Goal: Task Accomplishment & Management: Use online tool/utility

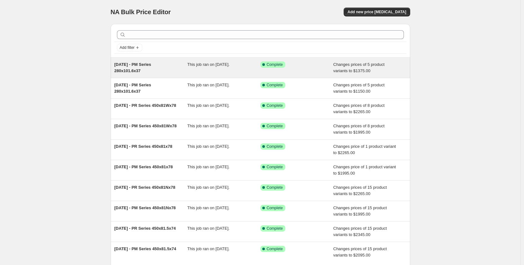
click at [180, 71] on div "[DATE] - PM Series 280x101.6x37" at bounding box center [150, 67] width 73 height 13
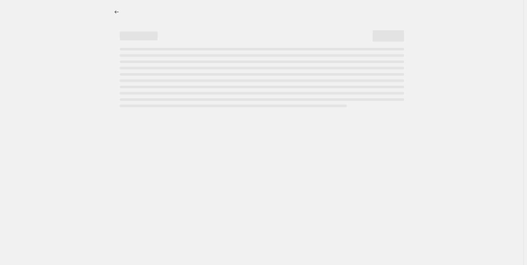
select select "pp"
select select "title"
select select "contains"
select select "title"
select select "contains"
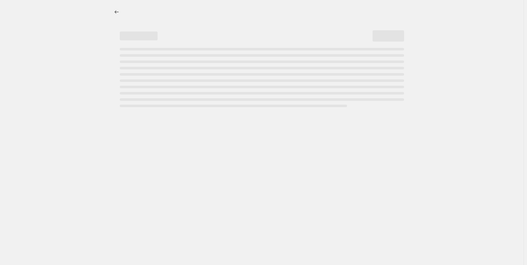
select select "not_equal"
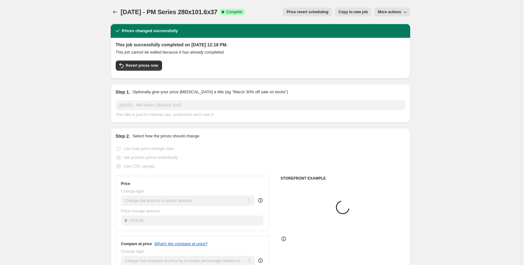
select select "tag"
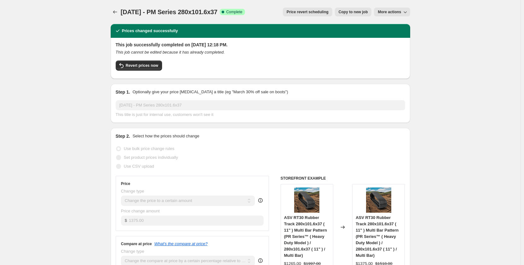
click at [366, 14] on span "Copy to new job" at bounding box center [353, 11] width 29 height 5
select select "pp"
select select "title"
select select "contains"
select select "title"
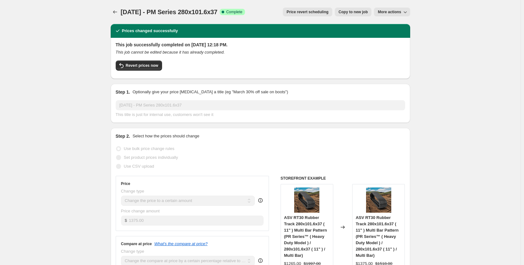
select select "contains"
select select "tag"
select select "not_equal"
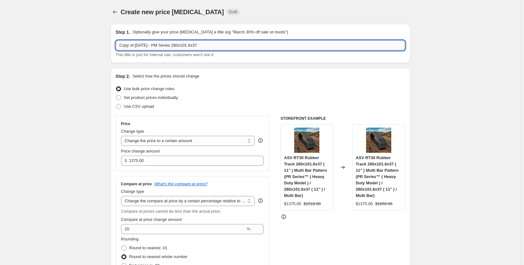
drag, startPoint x: 212, startPoint y: 44, endPoint x: 182, endPoint y: 49, distance: 30.1
click at [182, 49] on input "Copy of [DATE] - PM Series 280x101.6x37" at bounding box center [261, 45] width 290 height 10
paste input "400x72.5Wx74"
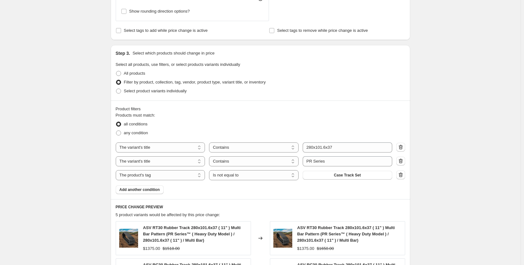
scroll to position [294, 0]
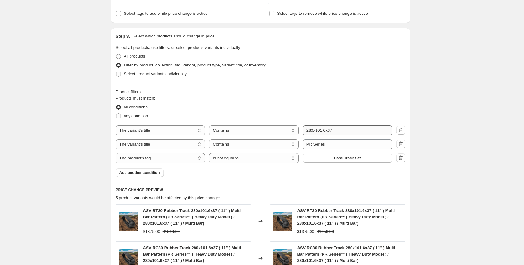
type input "Copy of [DATE] - PM Series 400x72.5Wx74"
drag, startPoint x: 339, startPoint y: 130, endPoint x: 295, endPoint y: 125, distance: 44.5
click at [295, 125] on div "Products must match: all conditions any condition The product The product's col…" at bounding box center [261, 136] width 290 height 82
paste input "400x72.5Wx74"
type input "400x72.5Wx74"
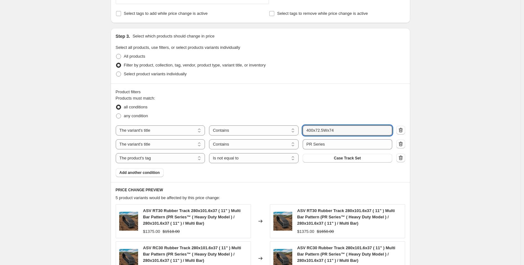
click at [315, 114] on div "any condition" at bounding box center [261, 116] width 290 height 9
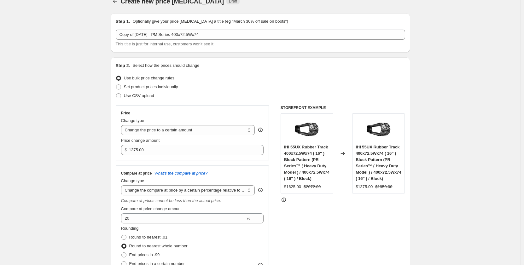
scroll to position [0, 0]
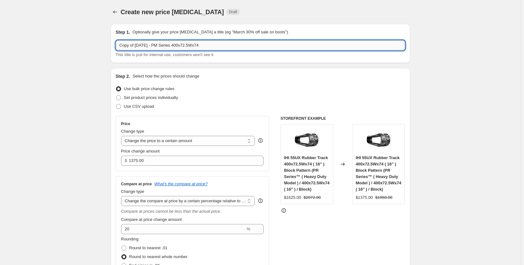
click at [164, 47] on input "Copy of [DATE] - PM Series 400x72.5Wx74" at bounding box center [261, 45] width 290 height 10
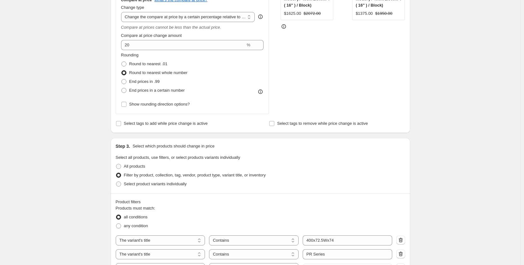
scroll to position [294, 0]
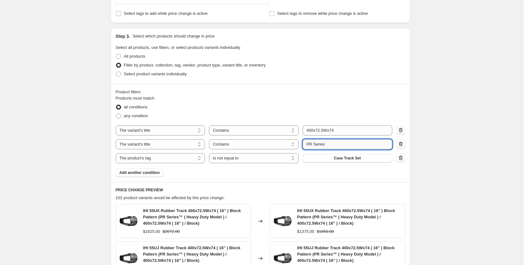
click at [312, 145] on input "PR Series" at bounding box center [348, 144] width 90 height 10
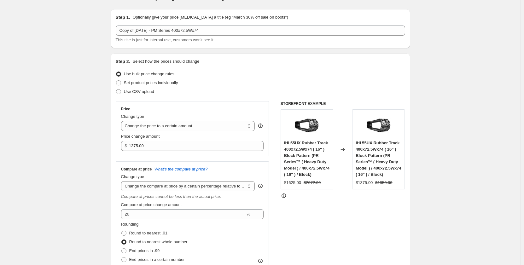
scroll to position [10, 0]
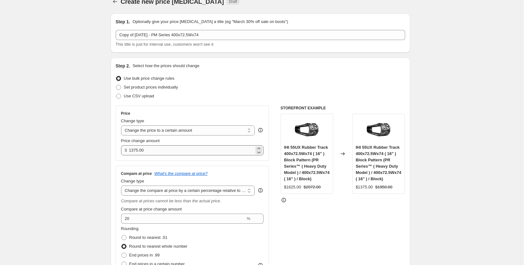
type input "PM Series"
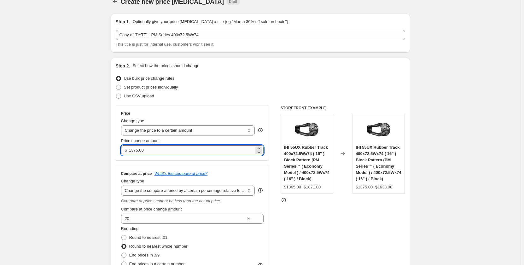
click at [161, 152] on input "1375.00" at bounding box center [191, 150] width 125 height 10
drag, startPoint x: 161, startPoint y: 152, endPoint x: 124, endPoint y: 153, distance: 36.9
click at [124, 153] on div "$ 1375.00" at bounding box center [192, 150] width 143 height 10
type input "1595.00"
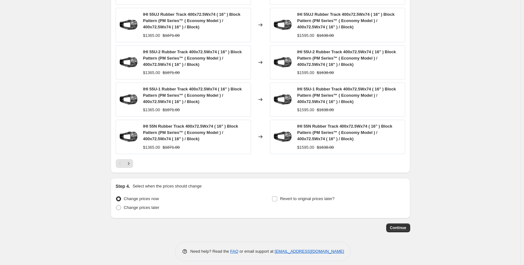
scroll to position [534, 0]
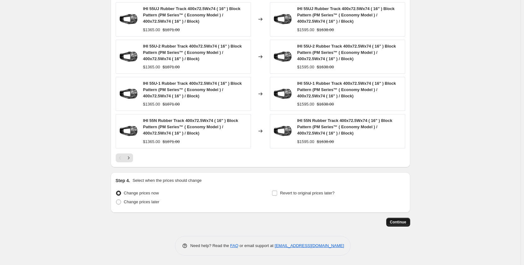
click at [402, 225] on button "Continue" at bounding box center [398, 222] width 24 height 9
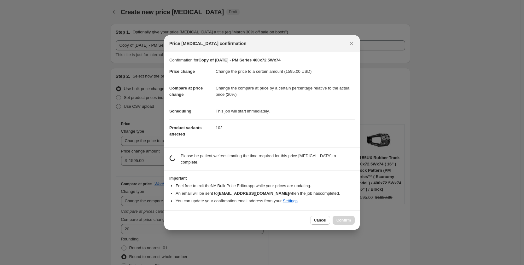
scroll to position [0, 0]
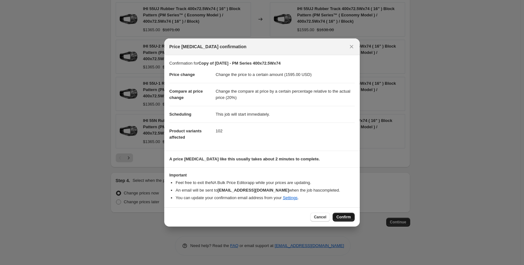
click at [340, 219] on span "Confirm" at bounding box center [344, 217] width 15 height 5
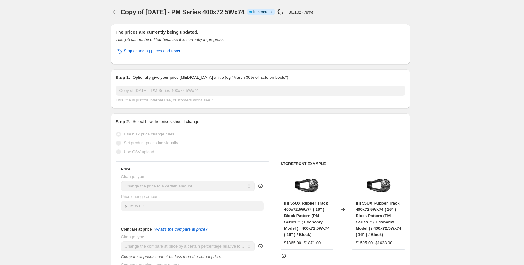
click at [313, 140] on div "Set product prices individually" at bounding box center [261, 143] width 290 height 9
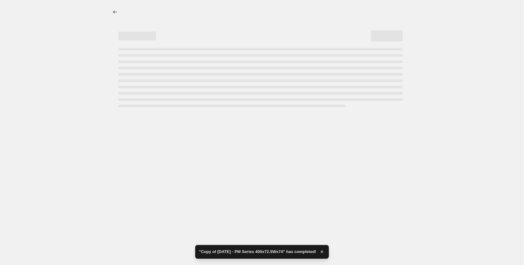
select select "pp"
select select "title"
select select "contains"
select select "title"
select select "contains"
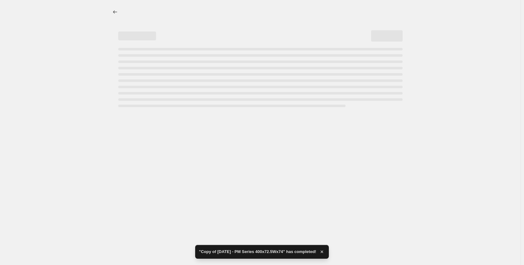
select select "tag"
select select "not_equal"
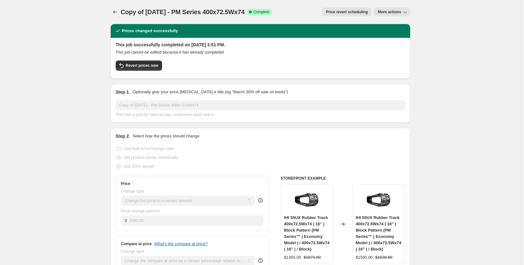
click at [388, 14] on span "More actions" at bounding box center [389, 11] width 23 height 5
click at [384, 26] on span "Copy to new job" at bounding box center [393, 25] width 29 height 5
select select "pp"
select select "title"
select select "contains"
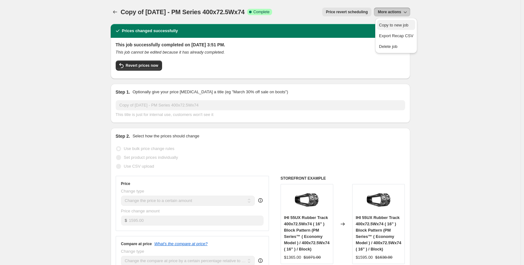
select select "title"
select select "contains"
select select "tag"
select select "not_equal"
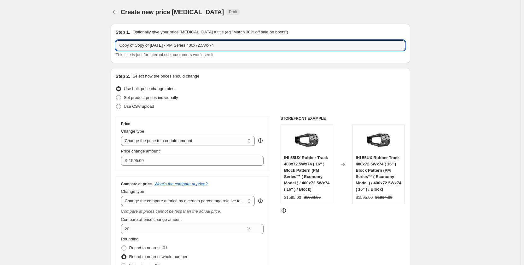
drag, startPoint x: 153, startPoint y: 46, endPoint x: 109, endPoint y: 48, distance: 43.9
click at [148, 44] on input "[DATE] - PM Series 400x72.5Wx74" at bounding box center [261, 45] width 290 height 10
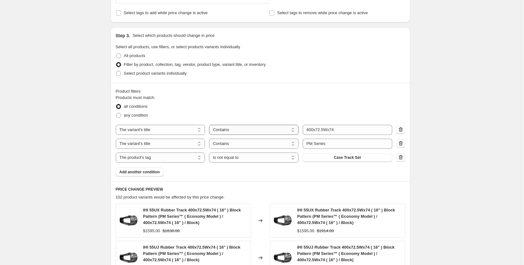
scroll to position [337, 0]
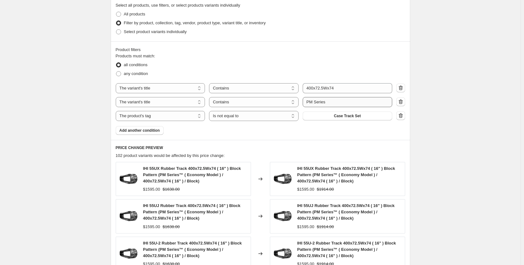
type input "[DATE] - PR Series 400x72.5Wx74"
click at [310, 103] on input "PM Series" at bounding box center [348, 102] width 90 height 10
type input "PR Series"
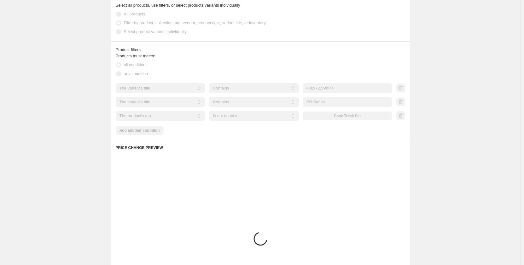
click at [354, 129] on div "Products must match: all conditions any condition The product The product's col…" at bounding box center [261, 94] width 290 height 82
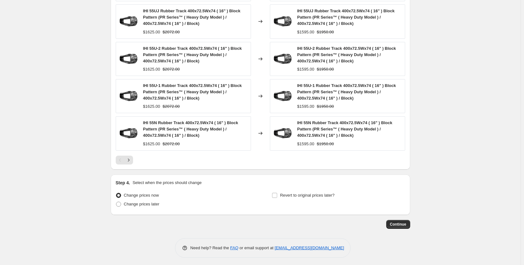
scroll to position [534, 0]
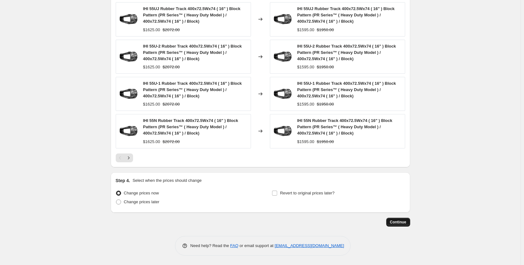
click at [401, 223] on span "Continue" at bounding box center [398, 222] width 16 height 5
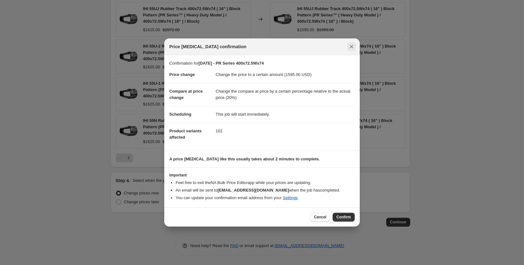
click at [354, 47] on icon "Close" at bounding box center [351, 47] width 6 height 6
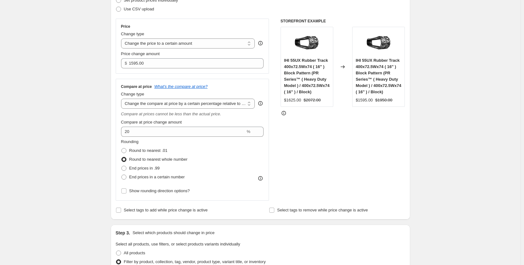
scroll to position [105, 0]
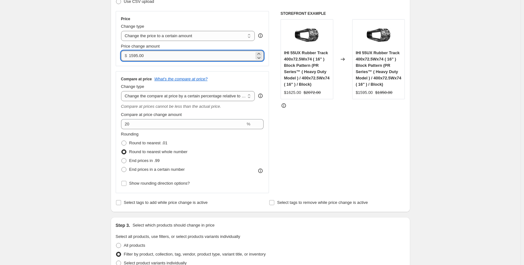
click at [134, 57] on input "1595.00" at bounding box center [191, 56] width 125 height 10
type input "1795.00"
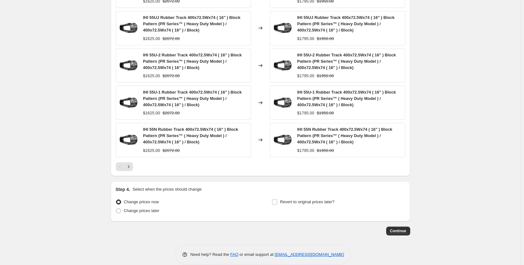
scroll to position [534, 0]
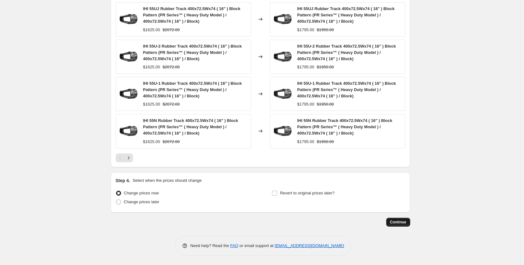
click at [398, 225] on button "Continue" at bounding box center [398, 222] width 24 height 9
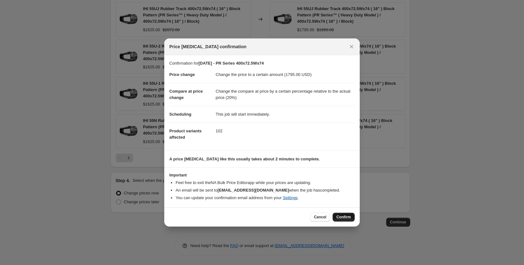
click at [349, 219] on span "Confirm" at bounding box center [344, 217] width 15 height 5
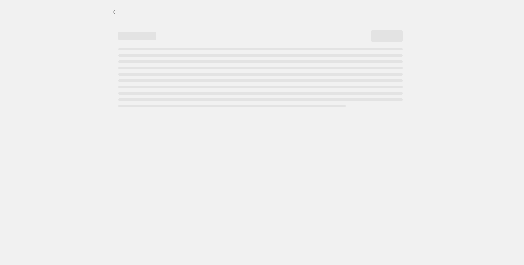
select select "pp"
select select "title"
select select "contains"
select select "title"
select select "contains"
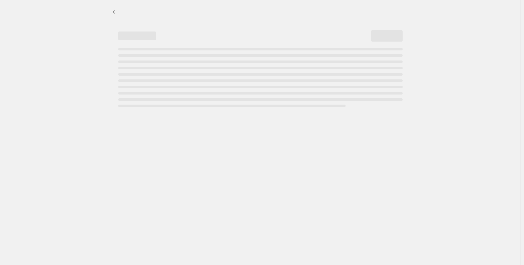
select select "tag"
select select "not_equal"
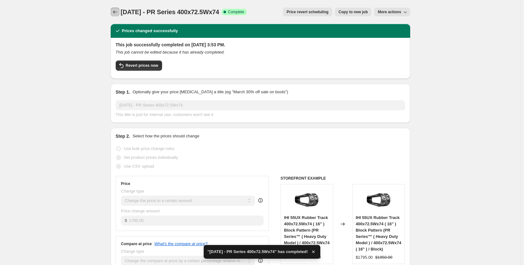
click at [118, 13] on icon "Price change jobs" at bounding box center [115, 12] width 6 height 6
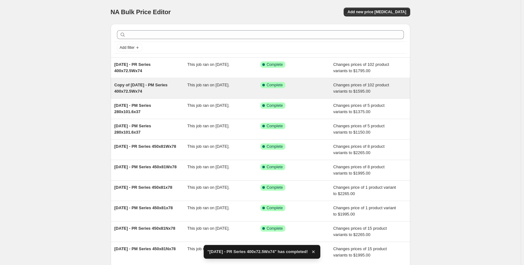
click at [182, 90] on div "Copy of [DATE] - PM Series 400x72.5Wx74" at bounding box center [150, 88] width 73 height 13
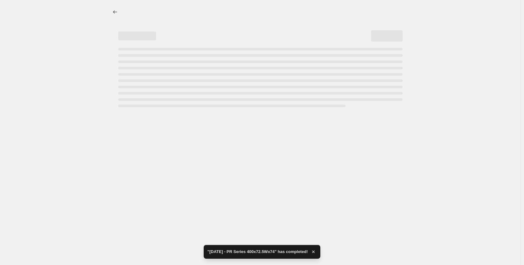
select select "pp"
select select "title"
select select "contains"
select select "title"
select select "contains"
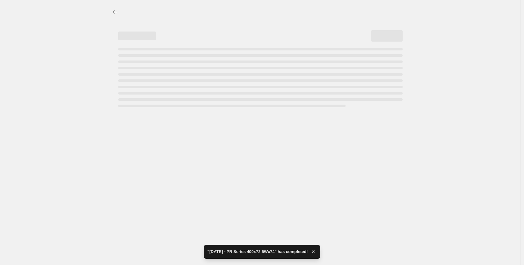
select select "tag"
select select "not_equal"
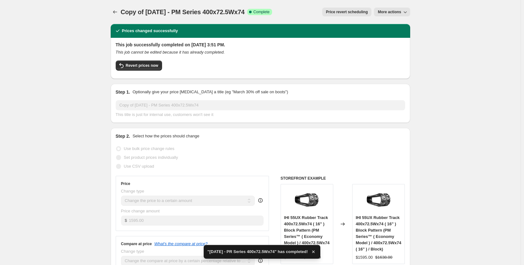
click at [385, 14] on span "More actions" at bounding box center [389, 11] width 23 height 5
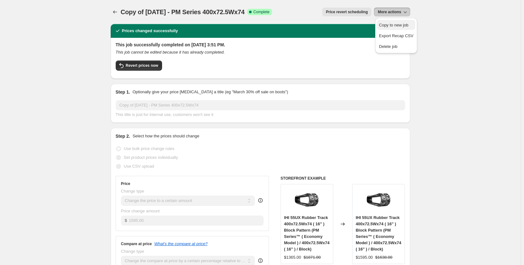
click at [385, 28] on span "Copy to new job" at bounding box center [396, 25] width 34 height 6
select select "pp"
select select "title"
select select "contains"
select select "title"
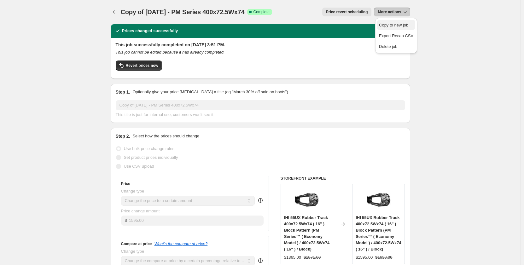
select select "contains"
select select "tag"
select select "not_equal"
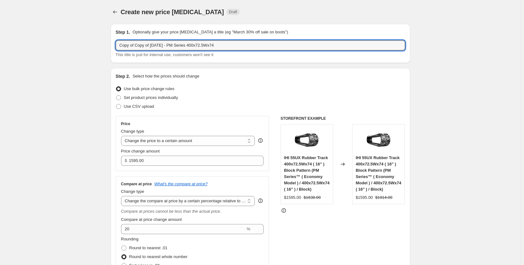
drag, startPoint x: 154, startPoint y: 45, endPoint x: 62, endPoint y: 49, distance: 91.9
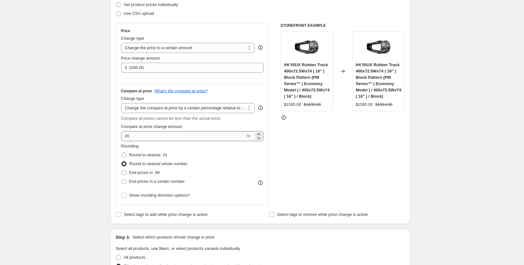
scroll to position [105, 0]
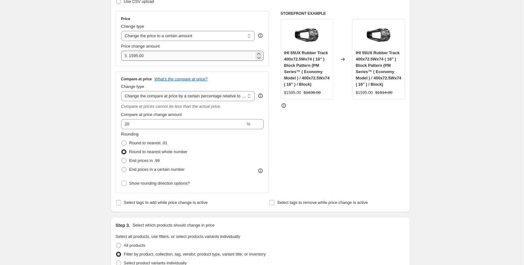
type input "[DATE] - PM Series 400x72.5Wx74"
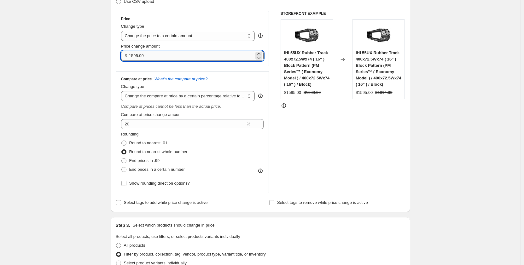
click at [136, 56] on input "1595.00" at bounding box center [191, 56] width 125 height 10
type input "1545.00"
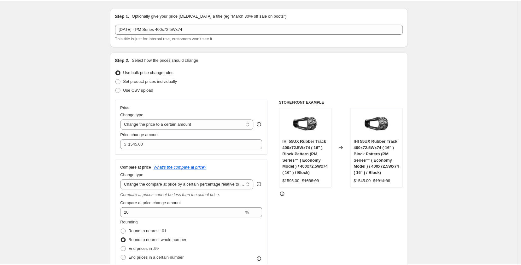
scroll to position [0, 0]
